Goal: Information Seeking & Learning: Find specific fact

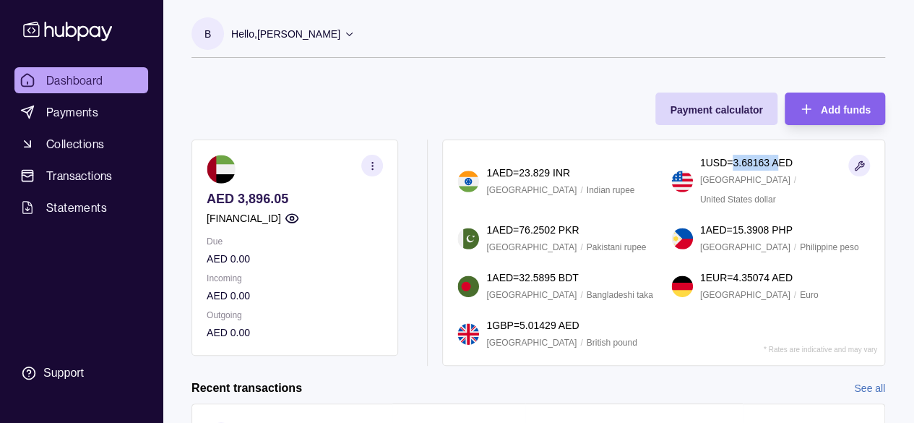
drag, startPoint x: 743, startPoint y: 170, endPoint x: 789, endPoint y: 171, distance: 46.3
click at [789, 170] on p "1 USD = 3.68163 AED" at bounding box center [746, 163] width 92 height 16
click at [75, 207] on span "Statements" at bounding box center [76, 207] width 61 height 17
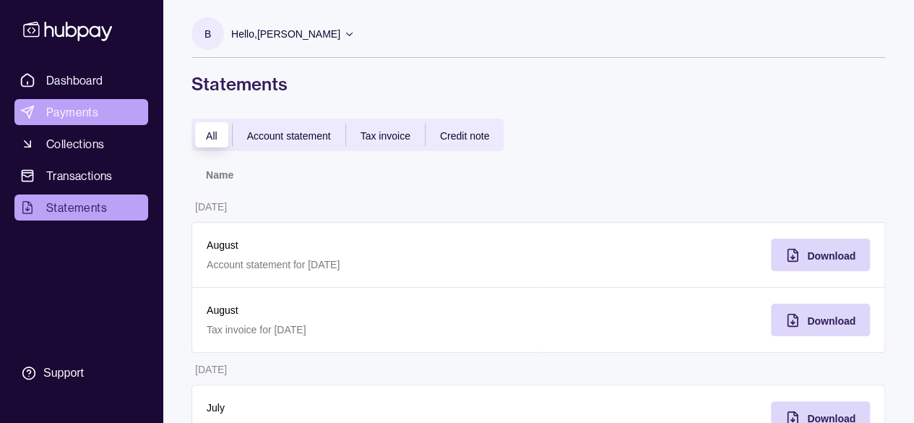
click at [65, 116] on span "Payments" at bounding box center [72, 111] width 52 height 17
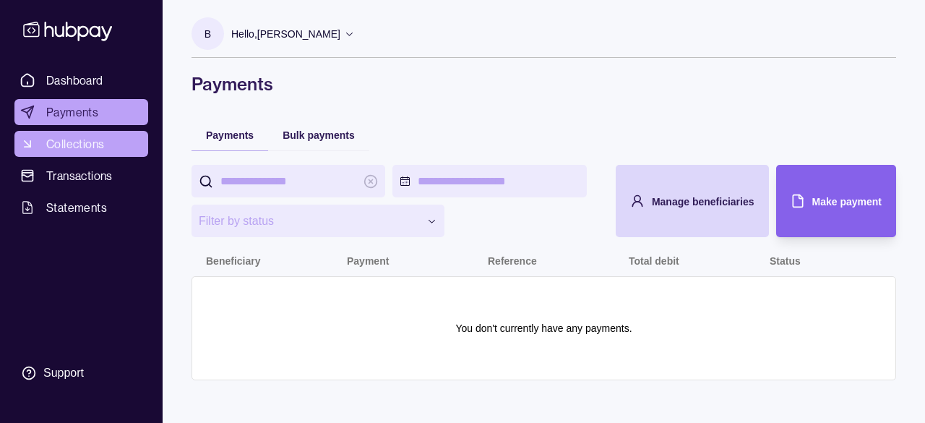
click at [71, 144] on span "Collections" at bounding box center [75, 143] width 58 height 17
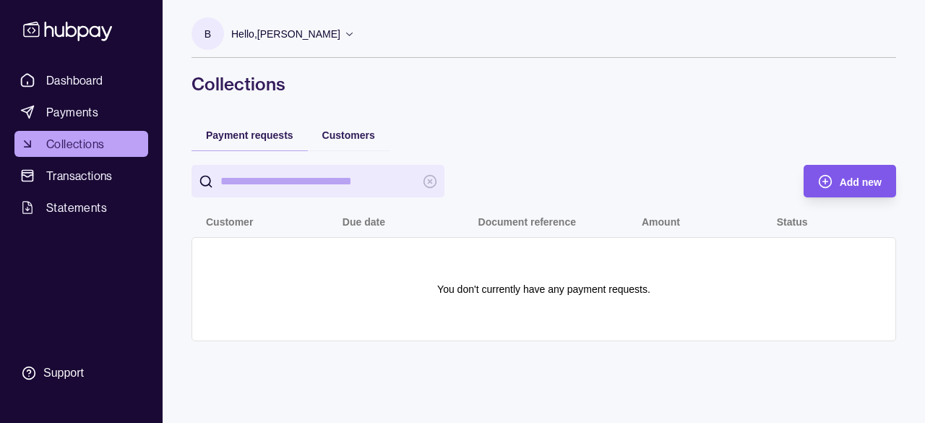
click at [858, 188] on div "Add new" at bounding box center [860, 181] width 42 height 17
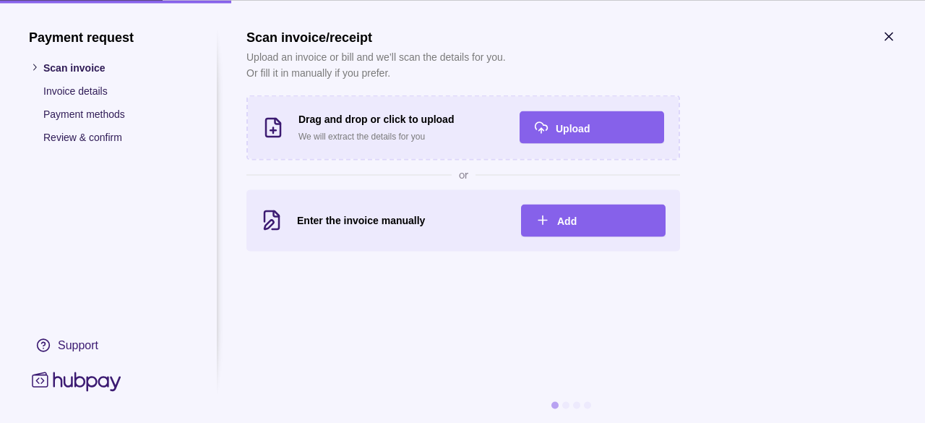
click at [95, 89] on p "Invoice details" at bounding box center [115, 90] width 144 height 16
click at [894, 32] on icon "button" at bounding box center [888, 36] width 14 height 14
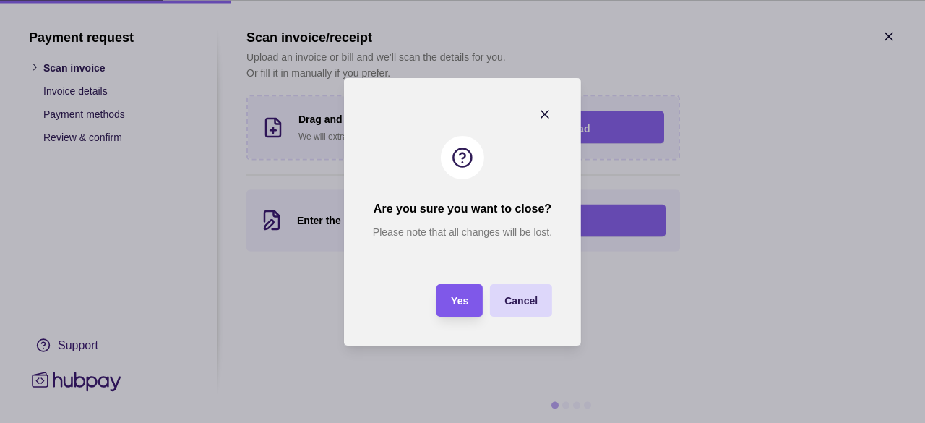
click at [456, 306] on div "Yes" at bounding box center [459, 299] width 17 height 17
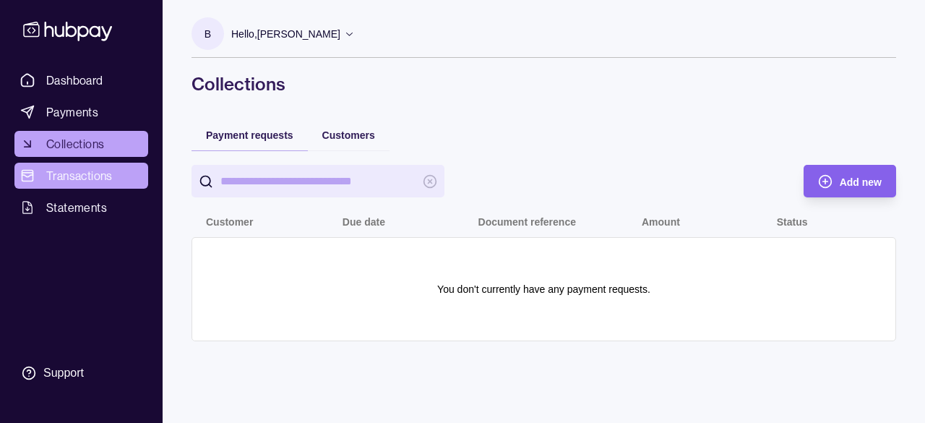
click at [85, 183] on span "Transactions" at bounding box center [79, 175] width 66 height 17
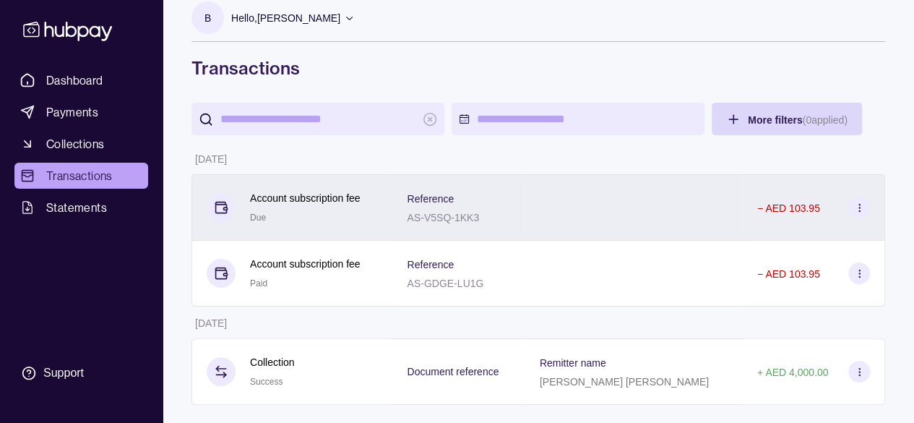
scroll to position [25, 0]
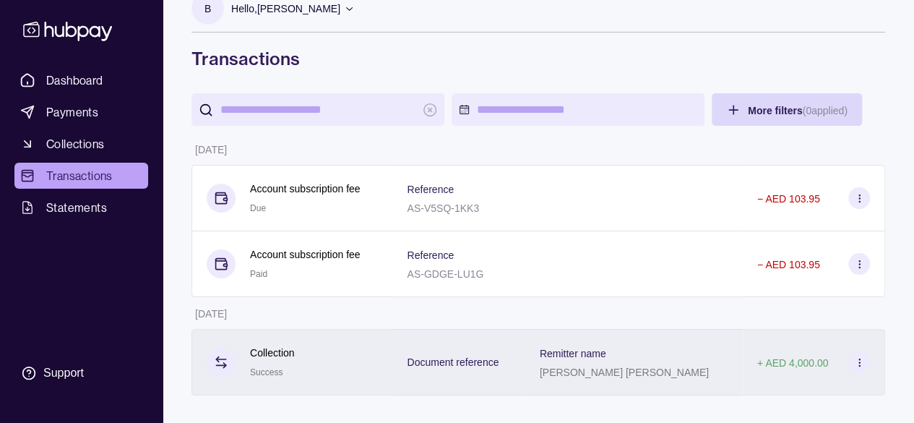
click at [623, 373] on p "[PERSON_NAME] [PERSON_NAME]" at bounding box center [624, 372] width 169 height 12
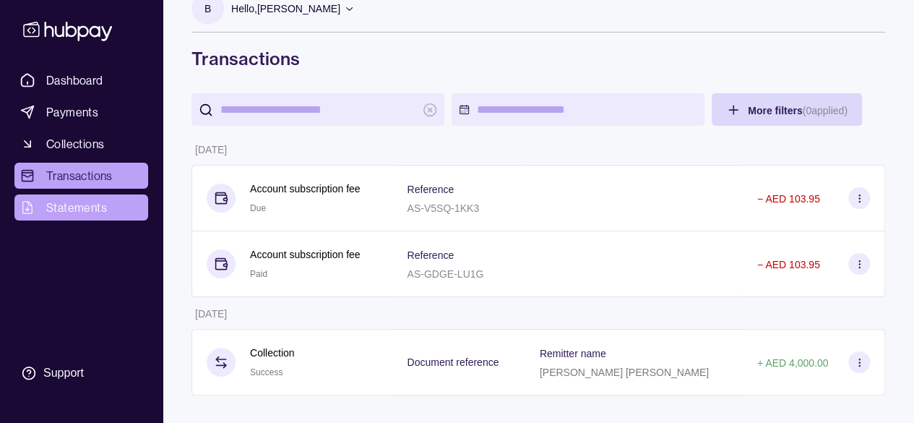
click at [79, 207] on span "Statements" at bounding box center [76, 207] width 61 height 17
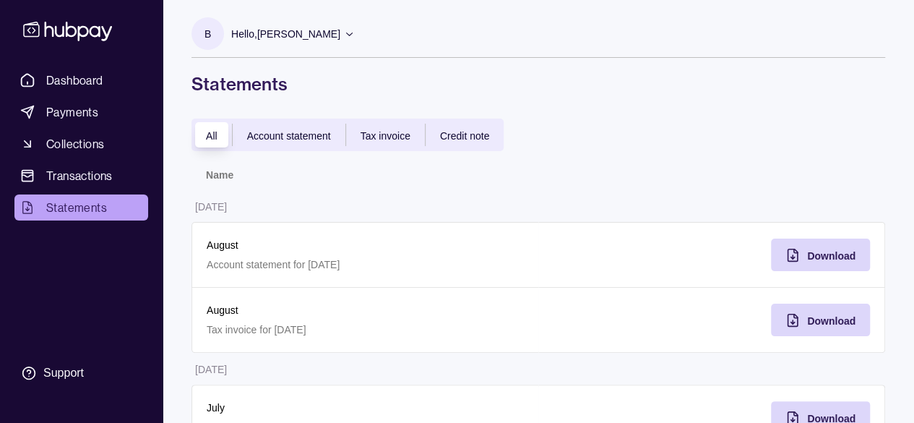
click at [313, 131] on span "Account statement" at bounding box center [289, 136] width 84 height 12
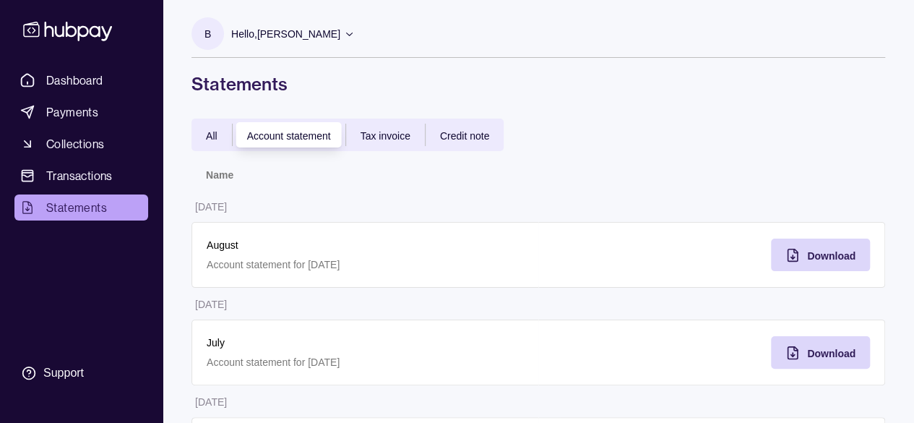
click at [430, 129] on div "Credit note" at bounding box center [464, 134] width 78 height 17
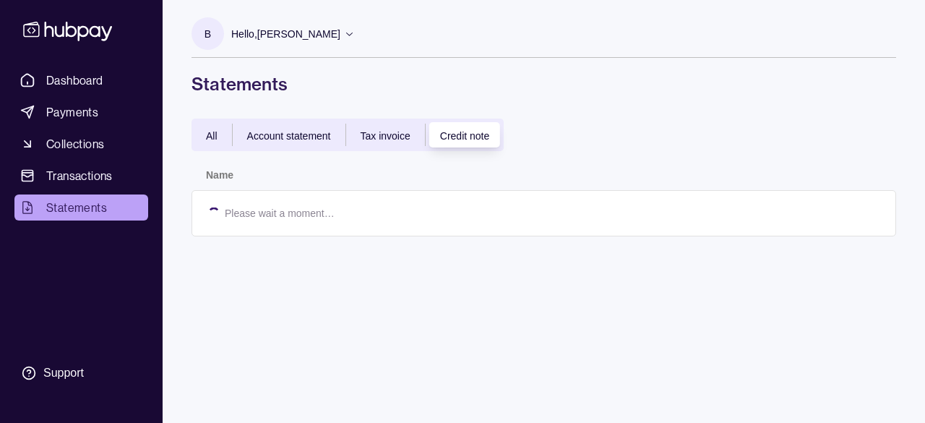
click at [394, 129] on div "Tax invoice" at bounding box center [385, 134] width 79 height 17
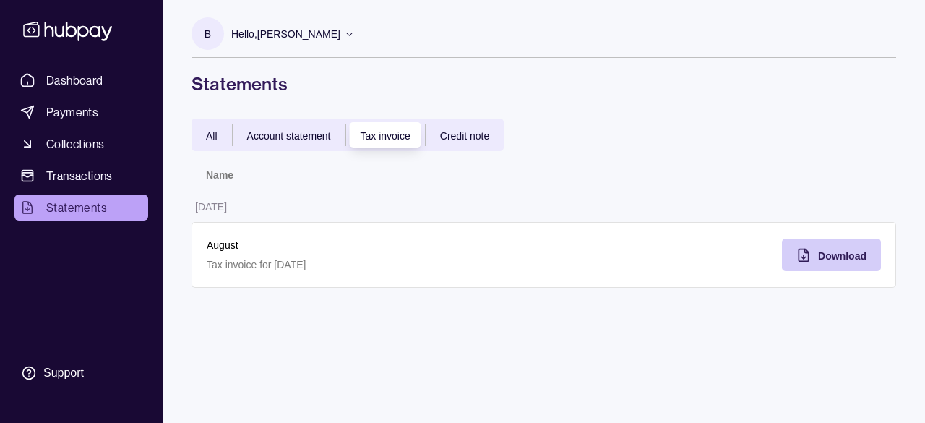
click at [829, 248] on div "Download" at bounding box center [842, 254] width 48 height 17
click at [298, 139] on span "Account statement" at bounding box center [289, 136] width 84 height 12
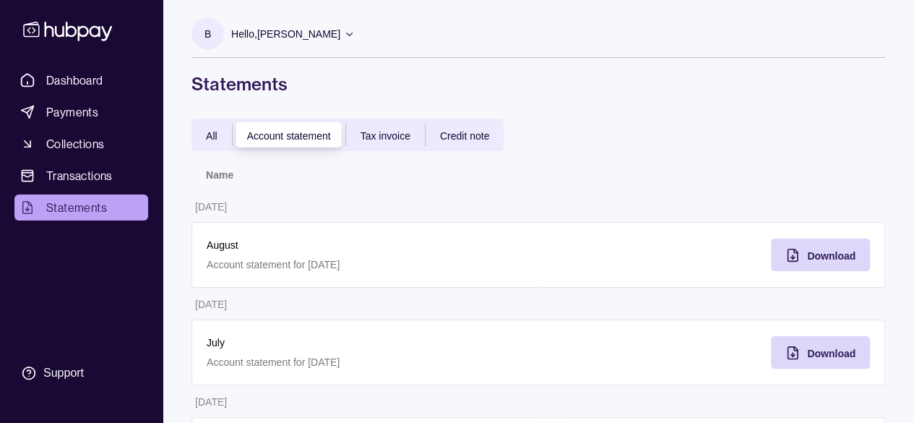
click at [475, 142] on div "Credit note" at bounding box center [464, 134] width 78 height 17
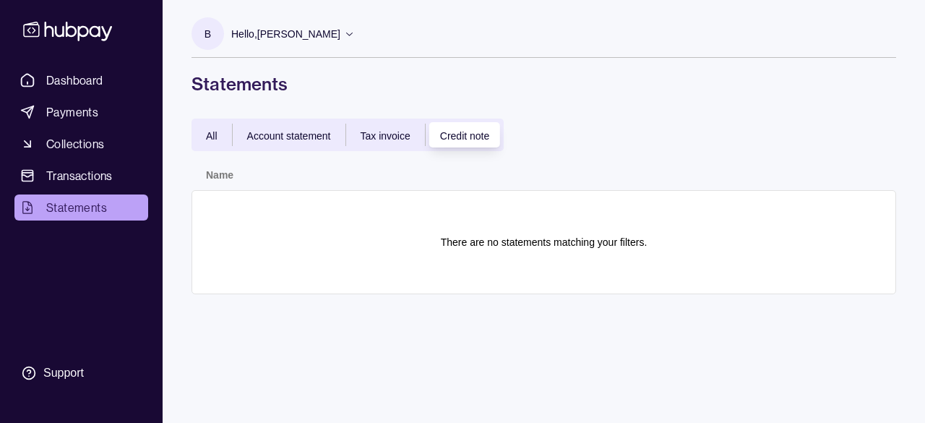
click at [391, 123] on div "All Account statement Tax invoice Credit note" at bounding box center [347, 134] width 312 height 33
click at [376, 147] on div "All Account statement Tax invoice Credit note" at bounding box center [347, 134] width 312 height 33
click at [382, 133] on span "Tax invoice" at bounding box center [385, 136] width 50 height 12
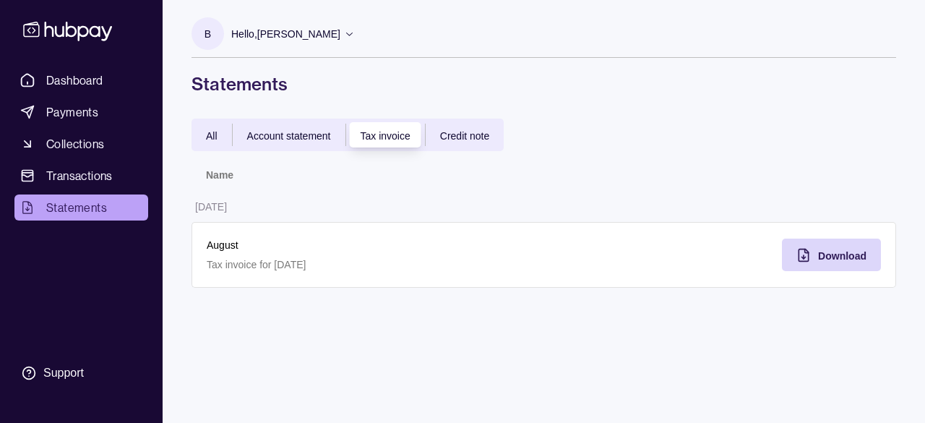
click at [275, 130] on span "Account statement" at bounding box center [289, 136] width 84 height 12
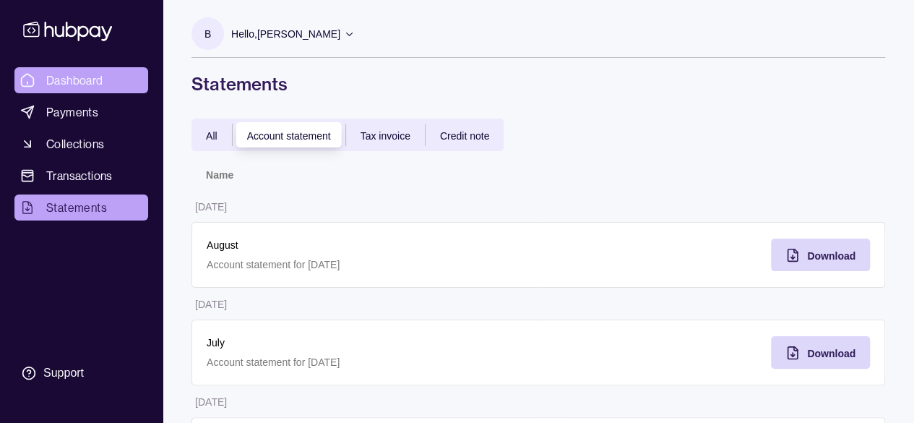
click at [61, 75] on span "Dashboard" at bounding box center [74, 80] width 57 height 17
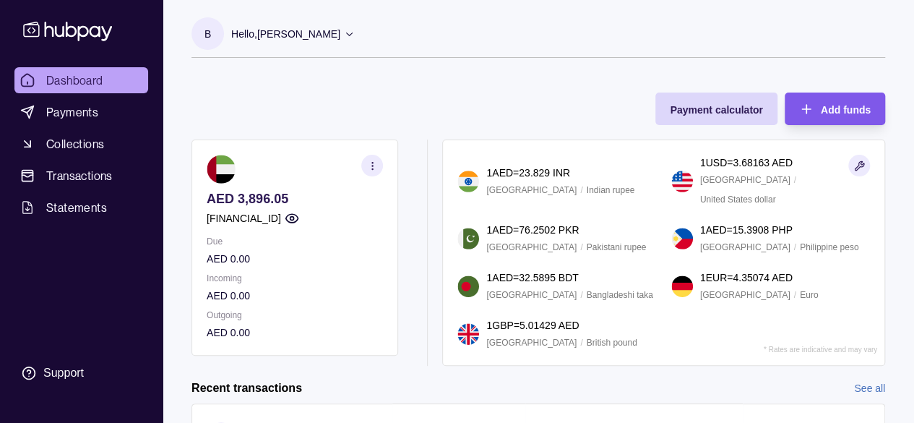
click at [848, 109] on span "Add funds" at bounding box center [846, 110] width 50 height 12
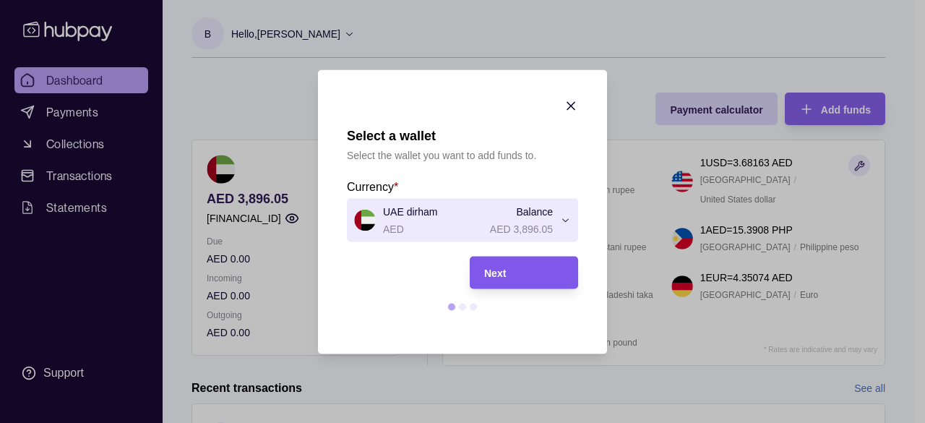
click at [521, 277] on div "Next" at bounding box center [523, 272] width 79 height 17
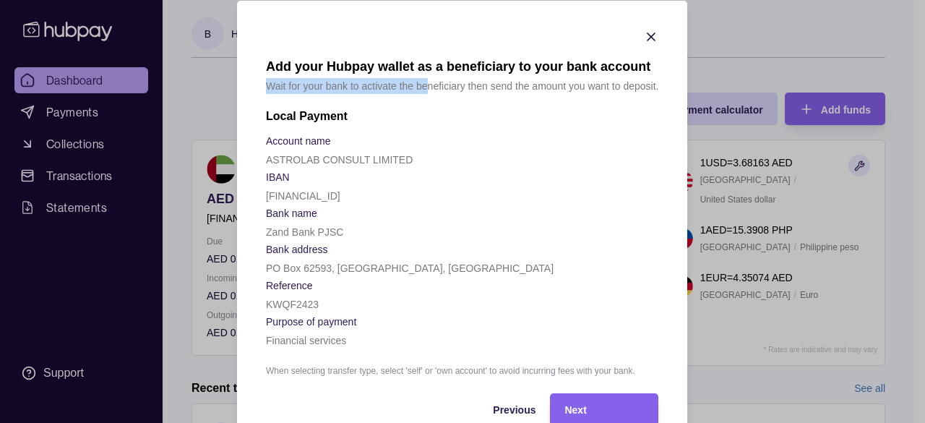
drag, startPoint x: 262, startPoint y: 87, endPoint x: 423, endPoint y: 92, distance: 161.9
click at [423, 92] on p "Wait for your bank to activate the beneficiary then send the amount you want to…" at bounding box center [462, 85] width 392 height 16
click at [570, 409] on span "Next" at bounding box center [576, 410] width 22 height 12
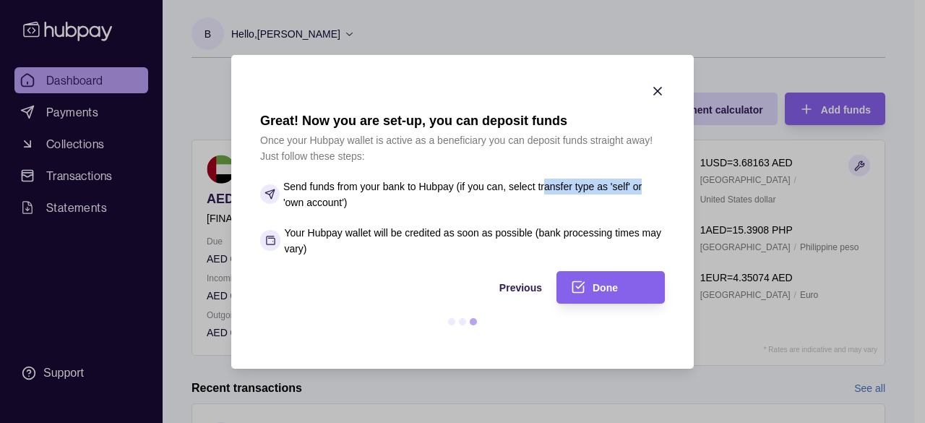
drag, startPoint x: 543, startPoint y: 187, endPoint x: 684, endPoint y: 193, distance: 141.0
click at [684, 193] on section "Great! Now you are set-up, you can deposit funds Once your Hubpay wallet is act…" at bounding box center [462, 212] width 462 height 314
click at [608, 294] on div "Done" at bounding box center [621, 286] width 58 height 17
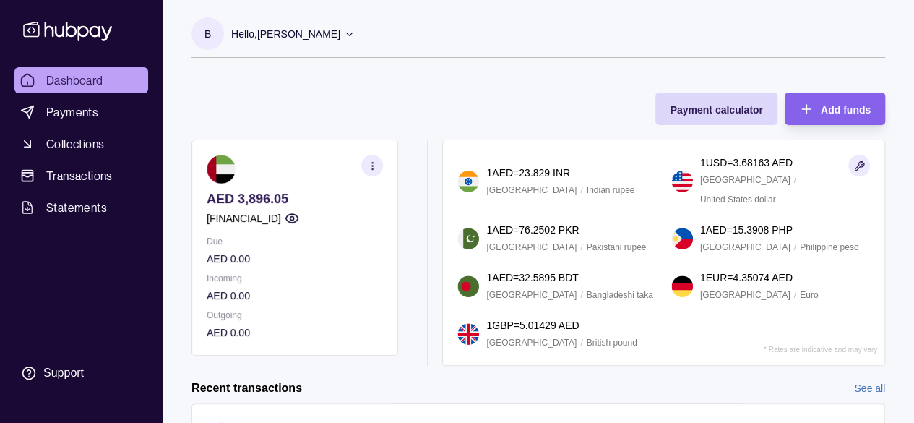
click at [267, 32] on p "Hello, [PERSON_NAME]" at bounding box center [285, 34] width 109 height 16
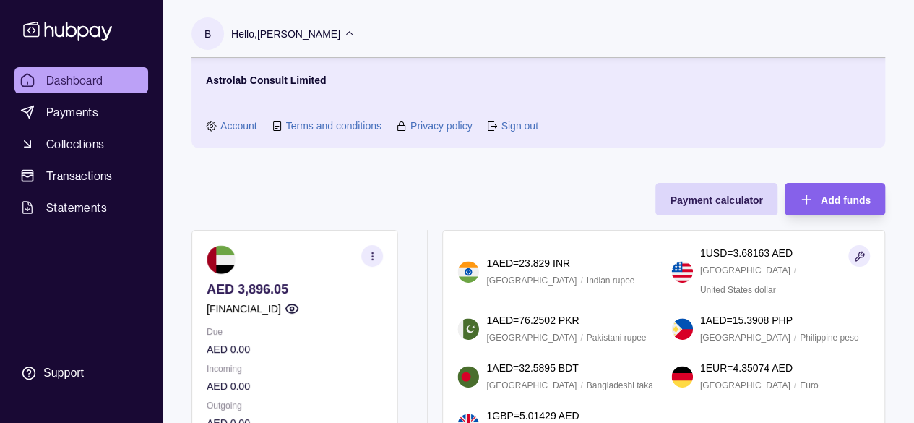
click at [246, 126] on link "Account" at bounding box center [238, 126] width 37 height 16
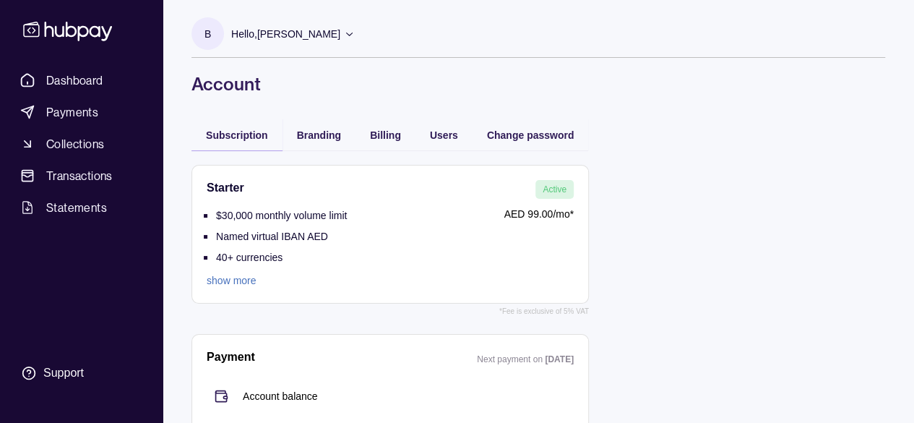
scroll to position [49, 0]
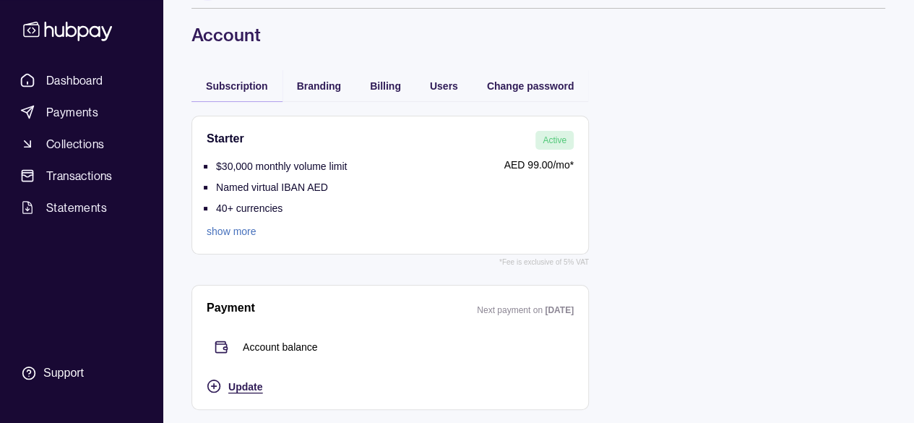
click at [249, 381] on span "Update" at bounding box center [245, 387] width 34 height 12
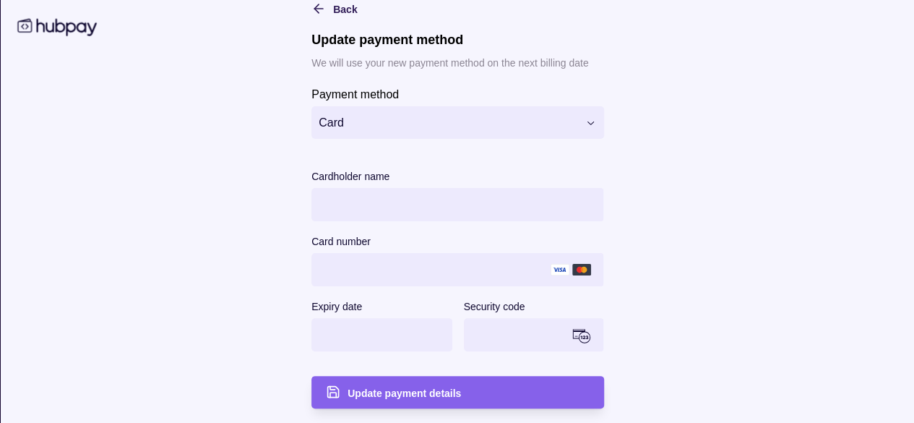
scroll to position [0, 0]
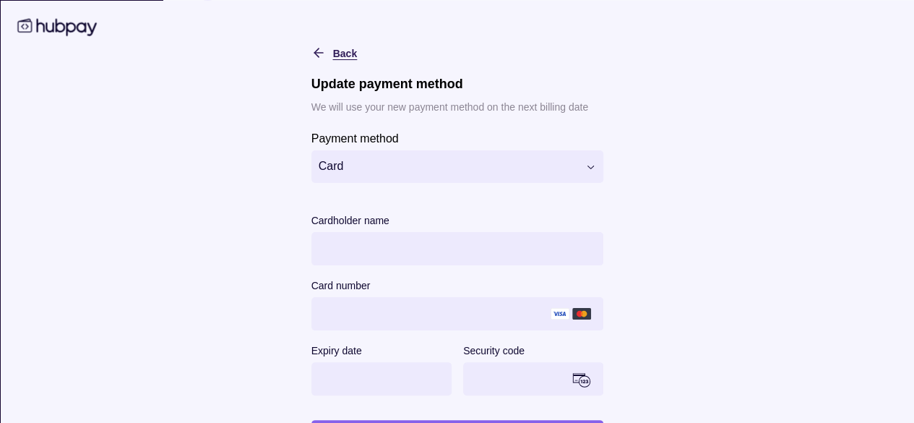
click at [332, 47] on span "Back" at bounding box center [344, 53] width 24 height 12
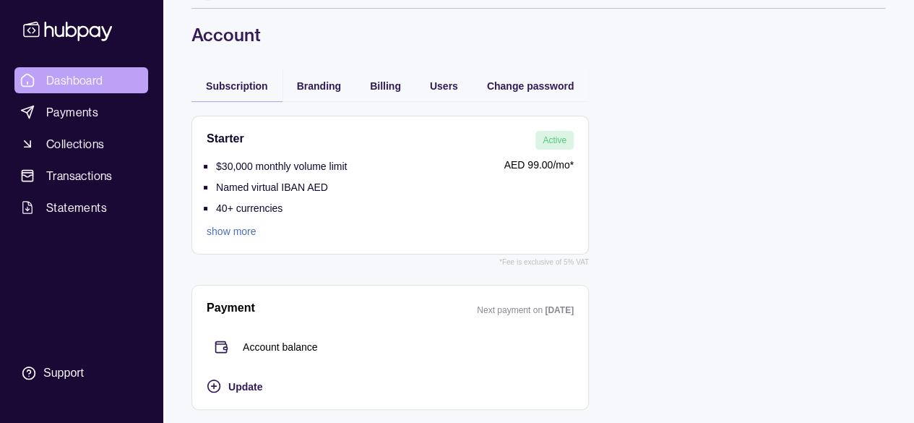
click at [58, 72] on span "Dashboard" at bounding box center [74, 80] width 57 height 17
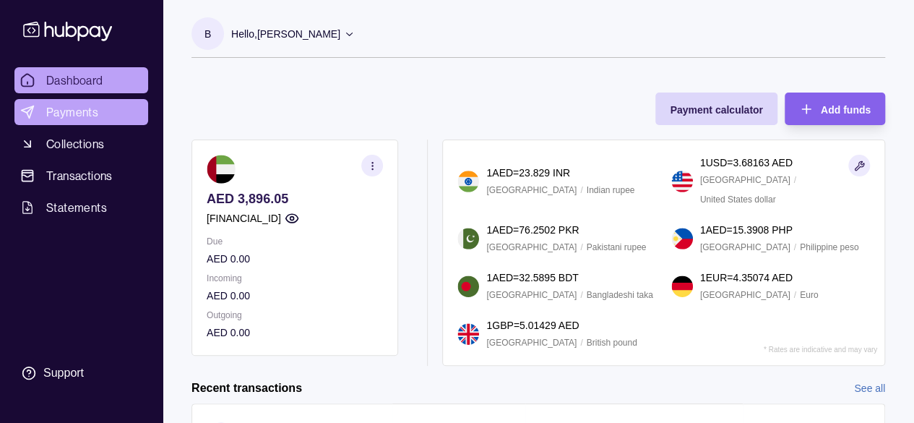
click at [83, 116] on span "Payments" at bounding box center [72, 111] width 52 height 17
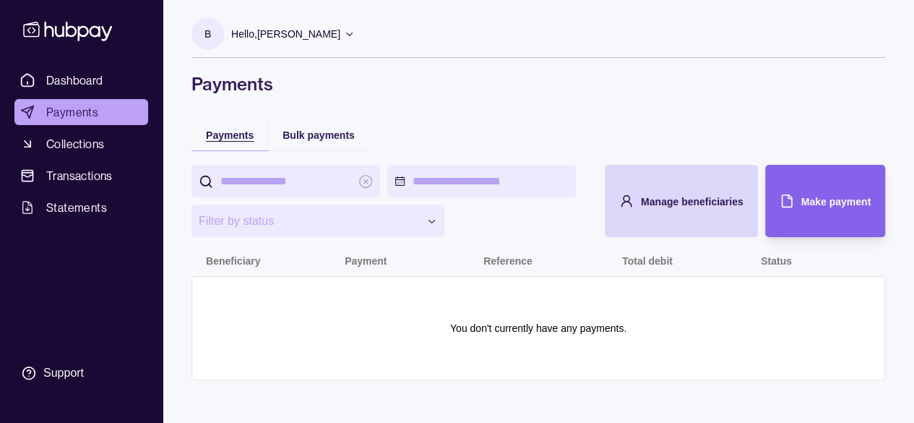
click at [217, 126] on div "Payments" at bounding box center [230, 134] width 48 height 17
click at [217, 129] on span "Payments" at bounding box center [230, 135] width 48 height 12
click at [234, 136] on span "Payments" at bounding box center [230, 135] width 48 height 12
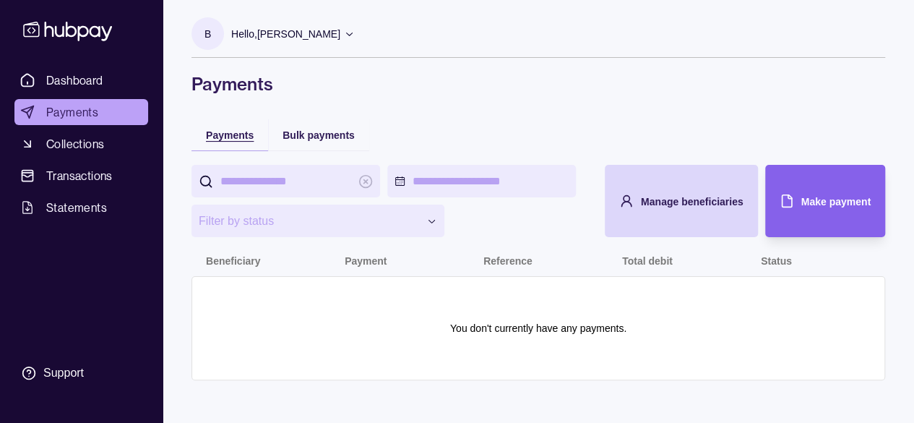
click at [234, 136] on span "Payments" at bounding box center [230, 135] width 48 height 12
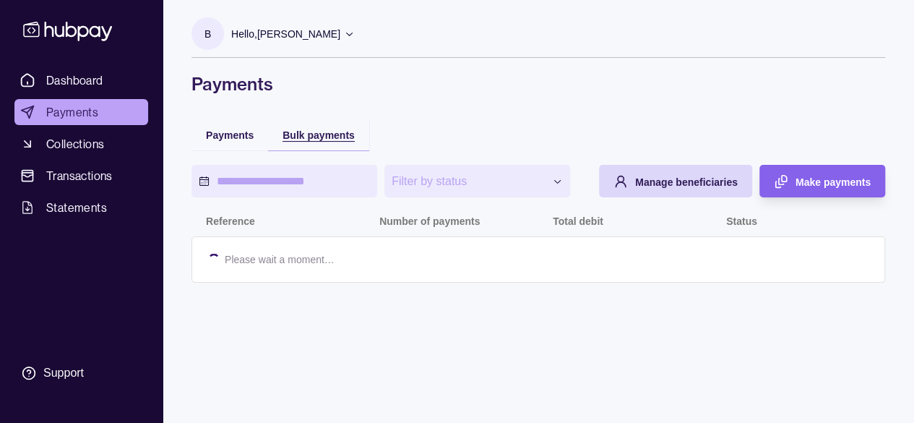
click at [346, 139] on span "Bulk payments" at bounding box center [318, 135] width 72 height 12
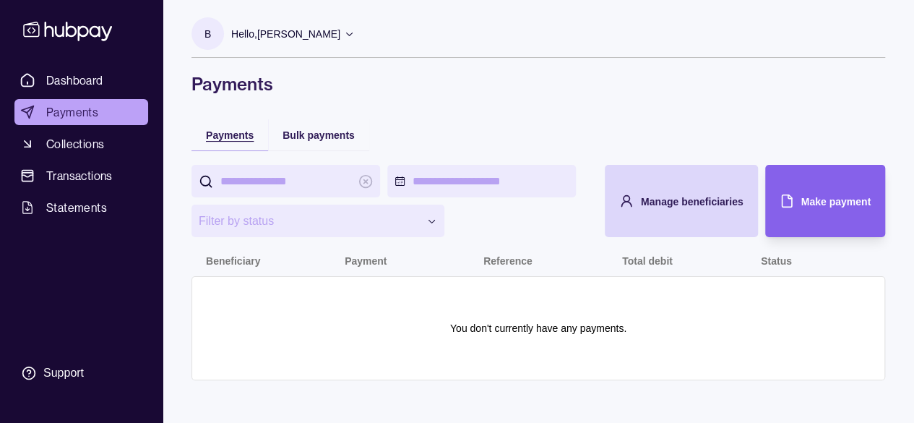
click at [233, 130] on span "Payments" at bounding box center [230, 135] width 48 height 12
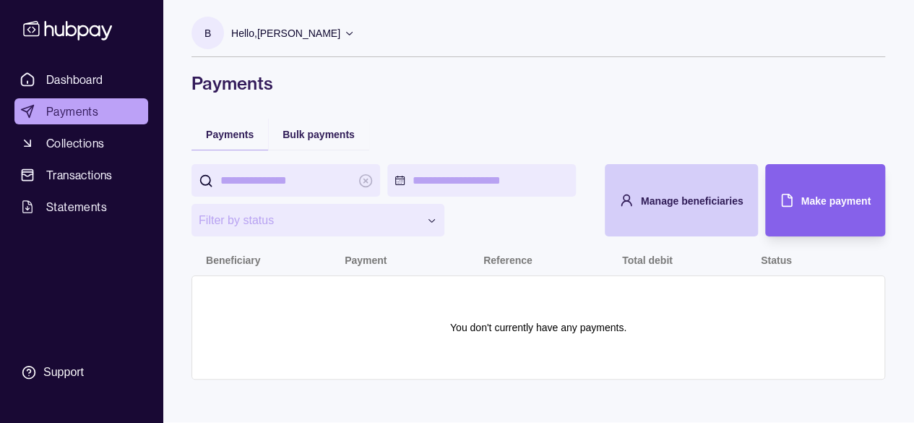
click at [689, 220] on div "Manage beneficiaries" at bounding box center [670, 200] width 146 height 72
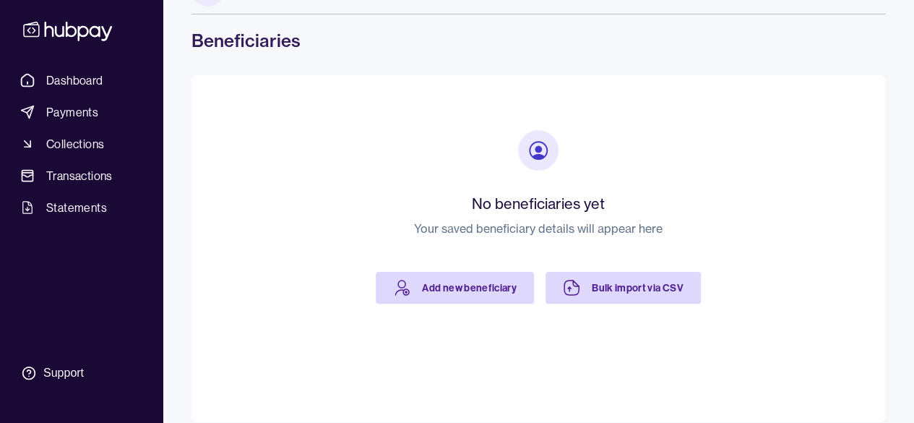
scroll to position [61, 0]
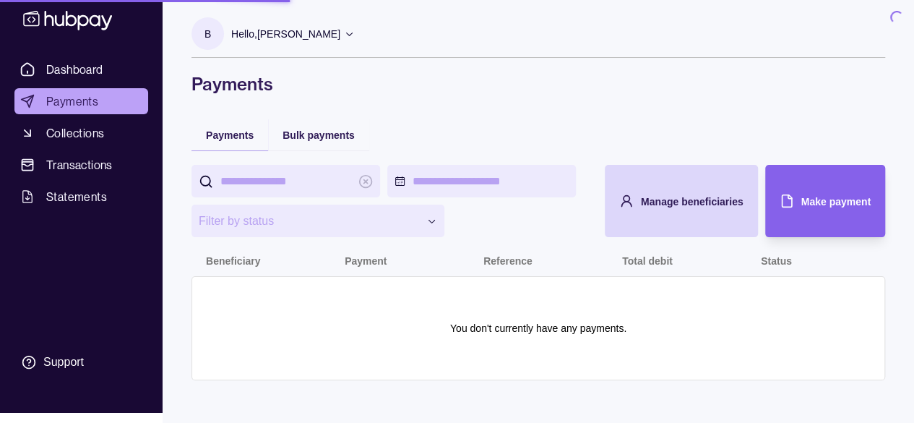
scroll to position [1, 0]
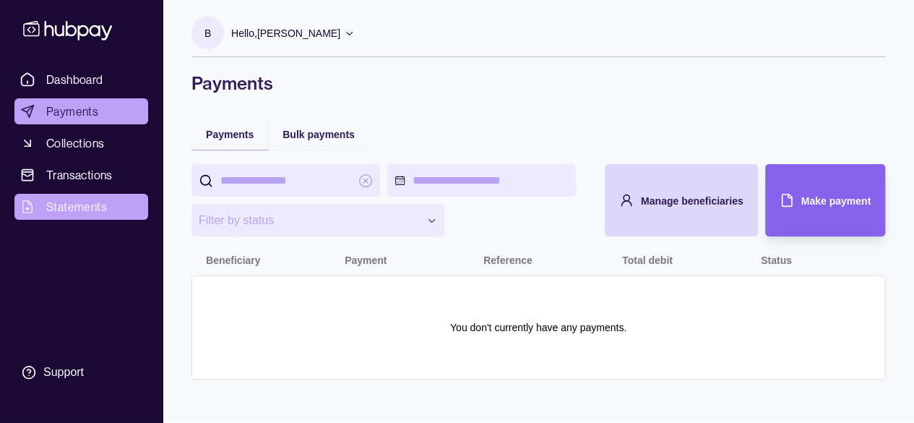
click at [77, 205] on span "Statements" at bounding box center [76, 206] width 61 height 17
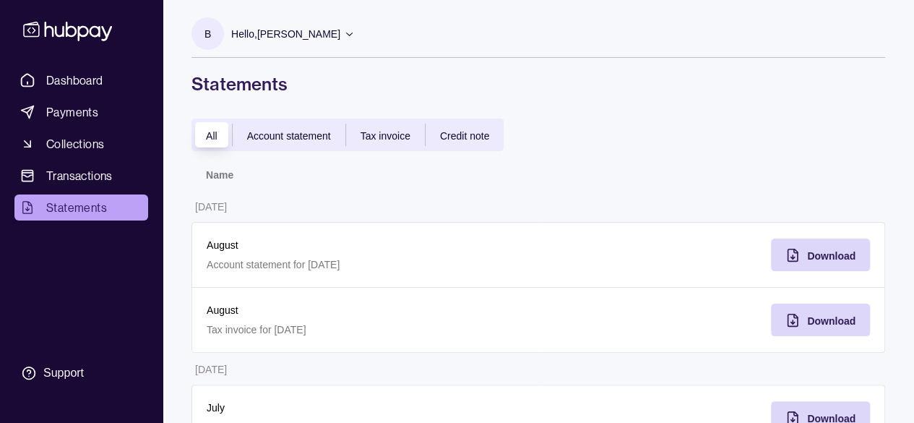
click at [270, 26] on p "Hello, [PERSON_NAME]" at bounding box center [285, 34] width 109 height 16
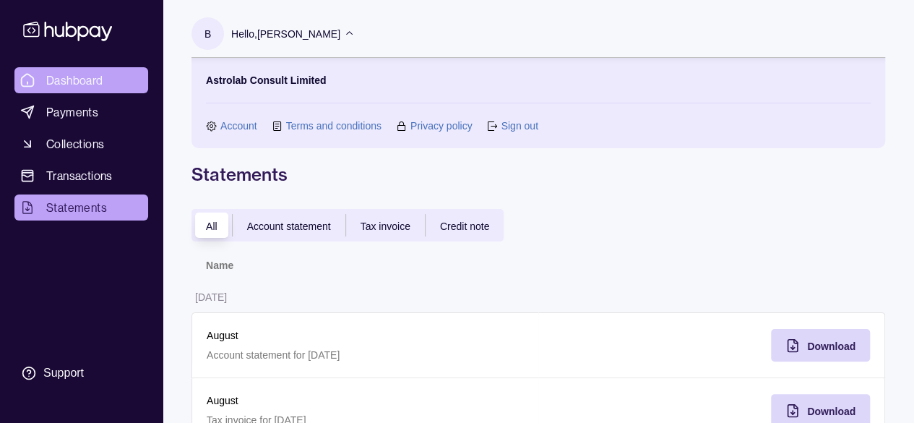
click at [77, 75] on span "Dashboard" at bounding box center [74, 80] width 57 height 17
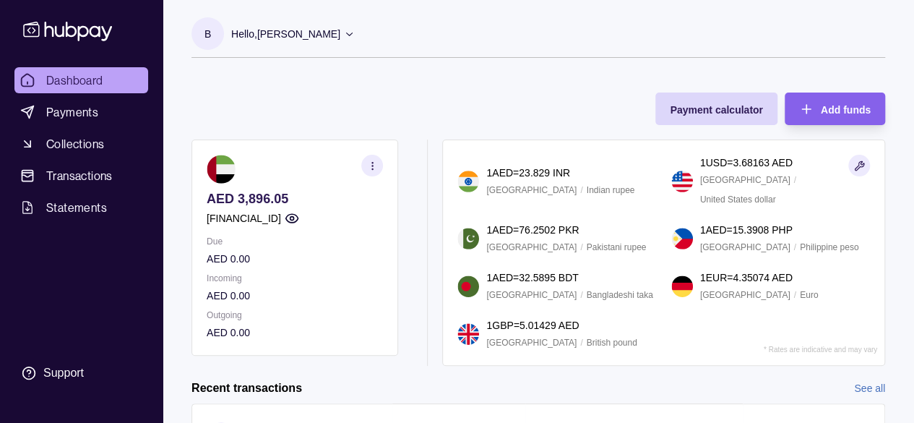
click at [299, 220] on icon "button" at bounding box center [292, 218] width 14 height 14
click at [293, 217] on circle "button" at bounding box center [292, 219] width 4 height 4
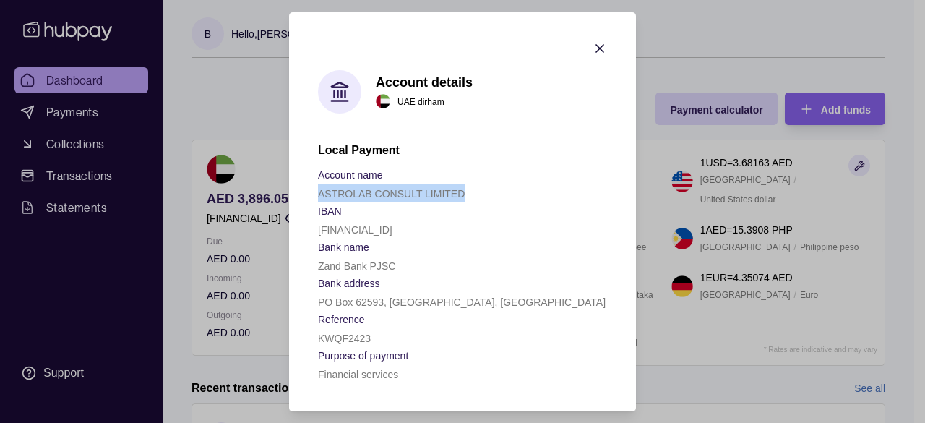
drag, startPoint x: 318, startPoint y: 190, endPoint x: 472, endPoint y: 195, distance: 154.7
click at [472, 195] on div "ASTROLAB CONSULT LIMITED" at bounding box center [462, 192] width 289 height 17
click at [373, 228] on p "[FINANCIAL_ID]" at bounding box center [355, 230] width 74 height 12
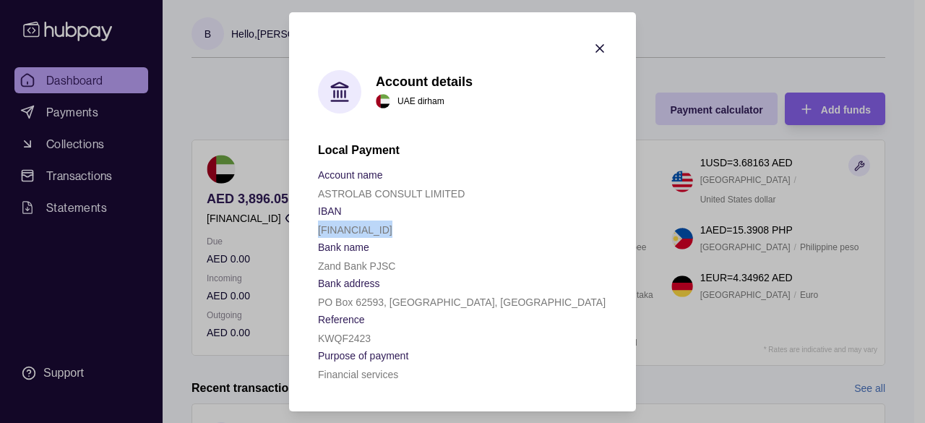
click at [373, 228] on p "[FINANCIAL_ID]" at bounding box center [355, 230] width 74 height 12
copy p "[FINANCIAL_ID]"
click at [406, 188] on p "ASTROLAB CONSULT LIMITED" at bounding box center [391, 194] width 147 height 12
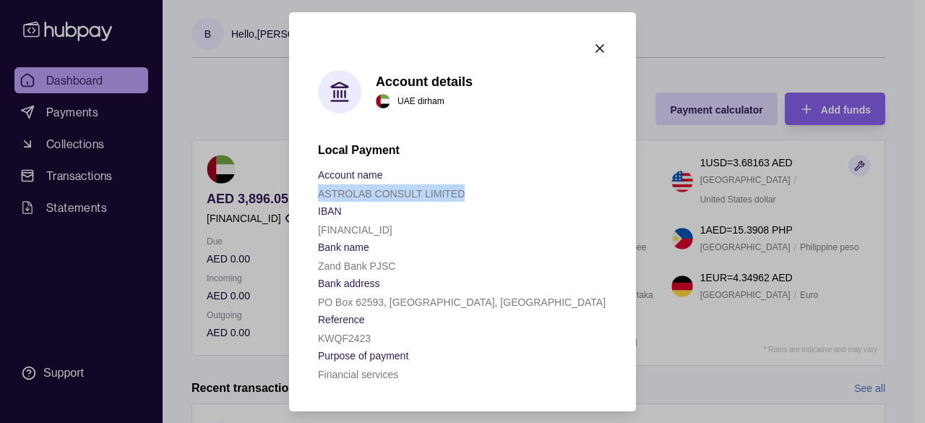
click at [406, 188] on p "ASTROLAB CONSULT LIMITED" at bounding box center [391, 194] width 147 height 12
copy p "ASTROLAB CONSULT LIMITED"
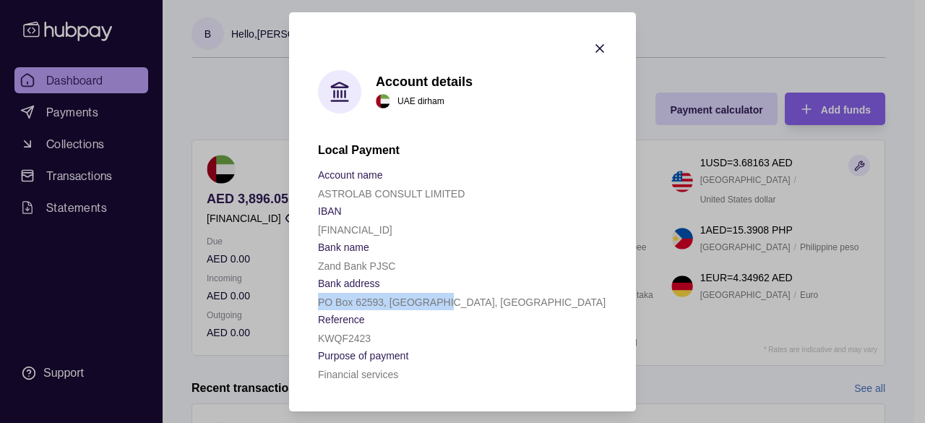
drag, startPoint x: 455, startPoint y: 304, endPoint x: 311, endPoint y: 298, distance: 143.9
click at [311, 298] on section "Account details [GEOGRAPHIC_DATA] dirham Local Payment Account name ASTROLAB CO…" at bounding box center [462, 211] width 347 height 399
copy p "PO Box 62593, [GEOGRAPHIC_DATA], [GEOGRAPHIC_DATA]"
click at [596, 46] on icon "button" at bounding box center [599, 48] width 14 height 14
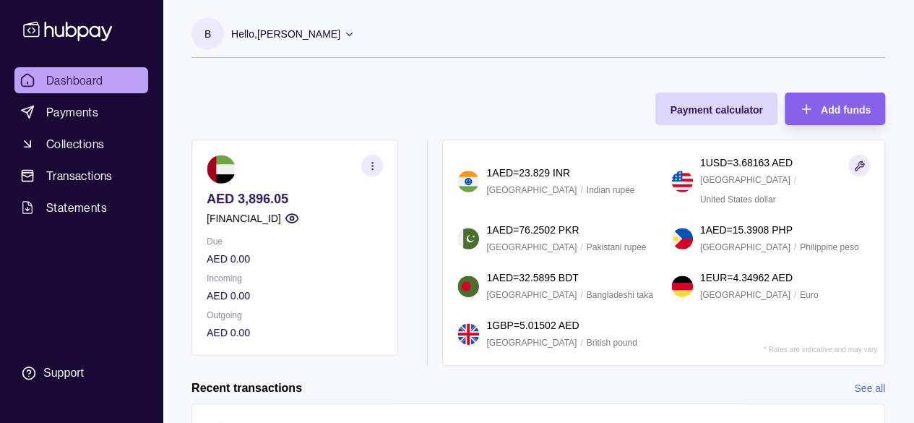
scroll to position [214, 0]
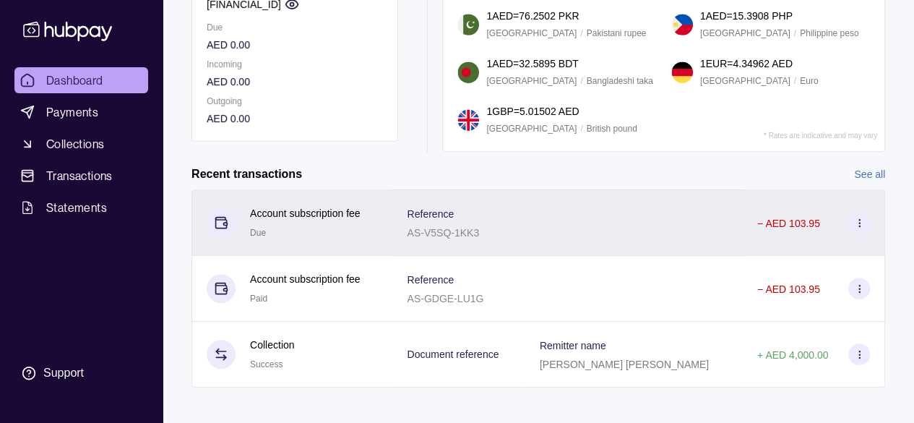
click at [289, 205] on p "Account subscription fee" at bounding box center [305, 213] width 111 height 16
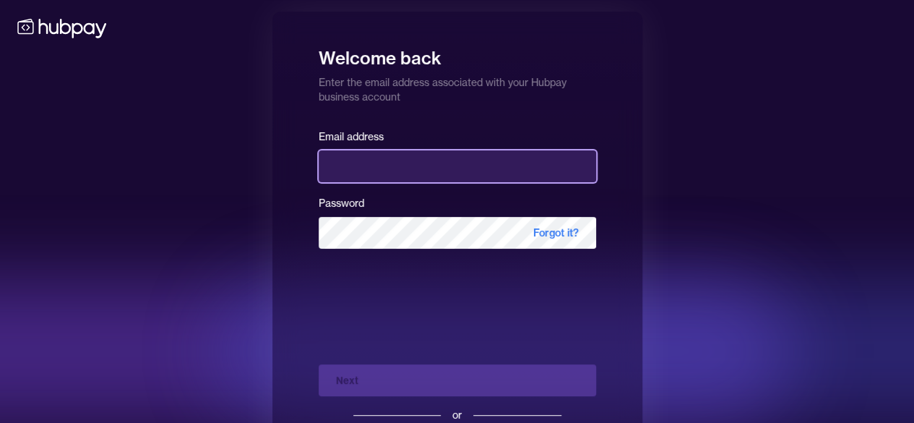
click at [394, 163] on input "email" at bounding box center [457, 166] width 277 height 32
type input "**********"
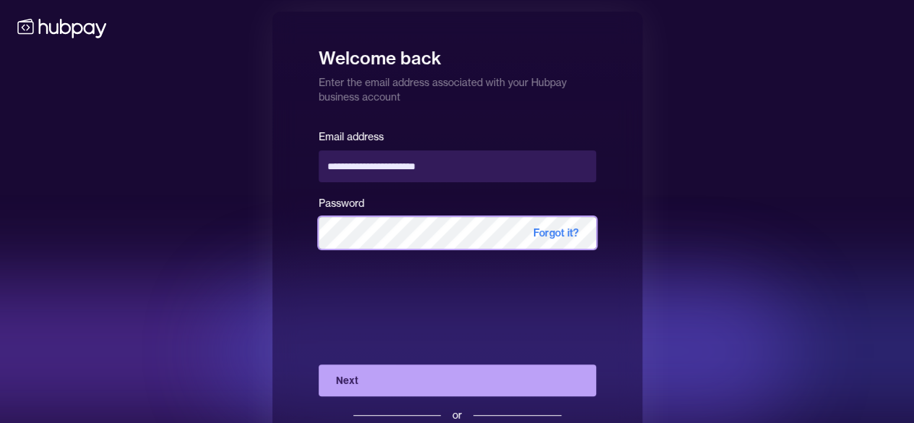
click at [319, 364] on button "Next" at bounding box center [457, 380] width 277 height 32
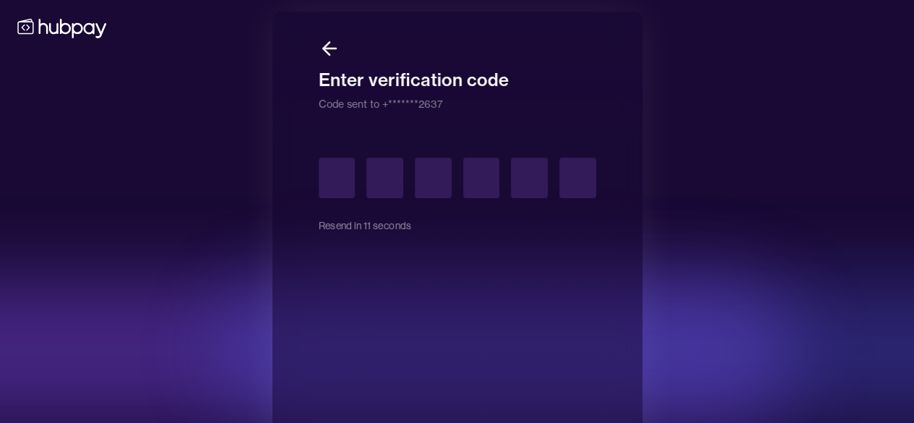
type input "*"
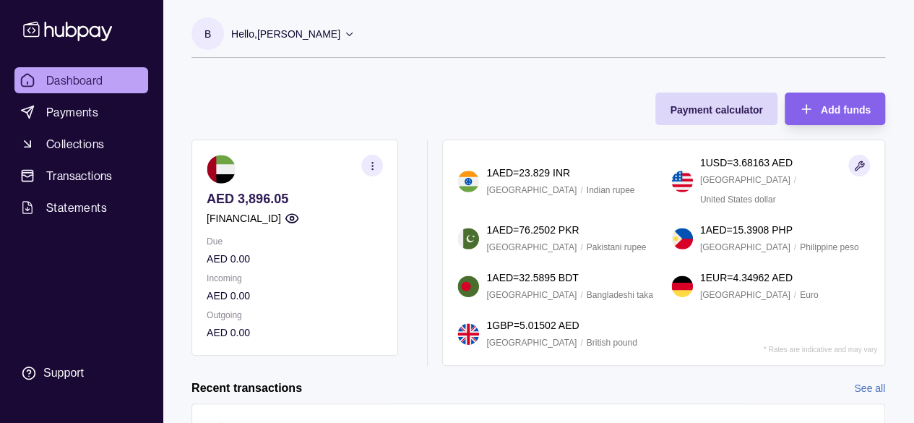
click at [299, 220] on icon "button" at bounding box center [292, 218] width 14 height 14
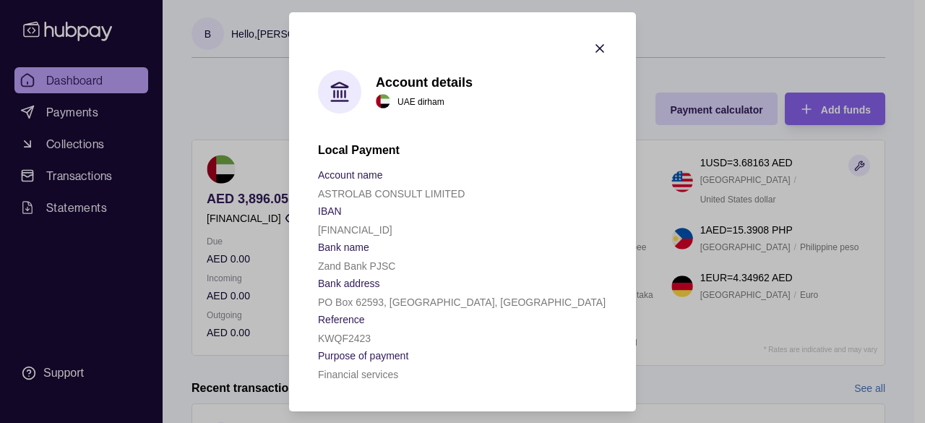
click at [383, 224] on p "[FINANCIAL_ID]" at bounding box center [355, 230] width 74 height 12
drag, startPoint x: 383, startPoint y: 223, endPoint x: 387, endPoint y: 194, distance: 29.2
click at [387, 194] on p "ASTROLAB CONSULT LIMITED" at bounding box center [391, 194] width 147 height 12
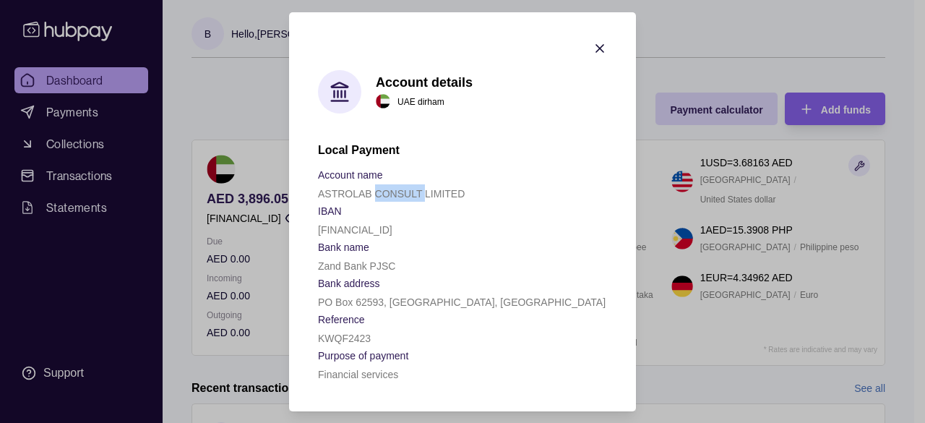
click at [387, 194] on p "ASTROLAB CONSULT LIMITED" at bounding box center [391, 194] width 147 height 12
copy p "ASTROLAB CONSULT LIMITED"
click at [392, 233] on p "[FINANCIAL_ID]" at bounding box center [355, 230] width 74 height 12
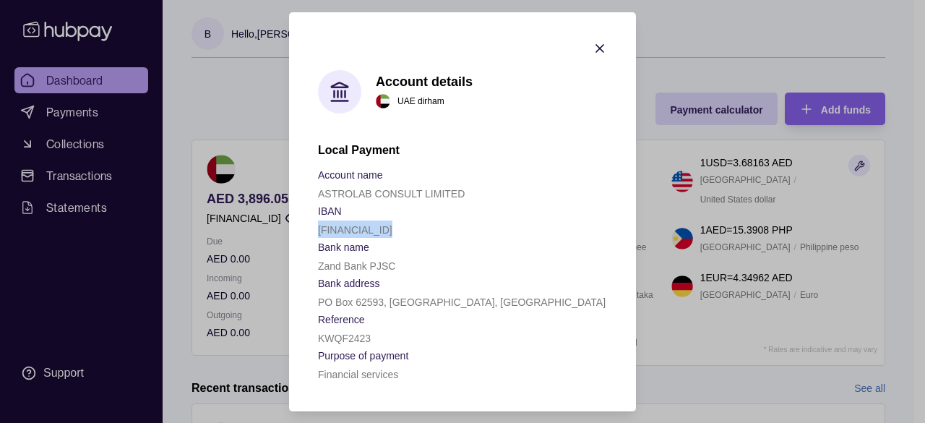
click at [392, 233] on p "[FINANCIAL_ID]" at bounding box center [355, 230] width 74 height 12
copy p "[FINANCIAL_ID]"
click at [597, 46] on icon "button" at bounding box center [599, 48] width 7 height 7
